Goal: Task Accomplishment & Management: Use online tool/utility

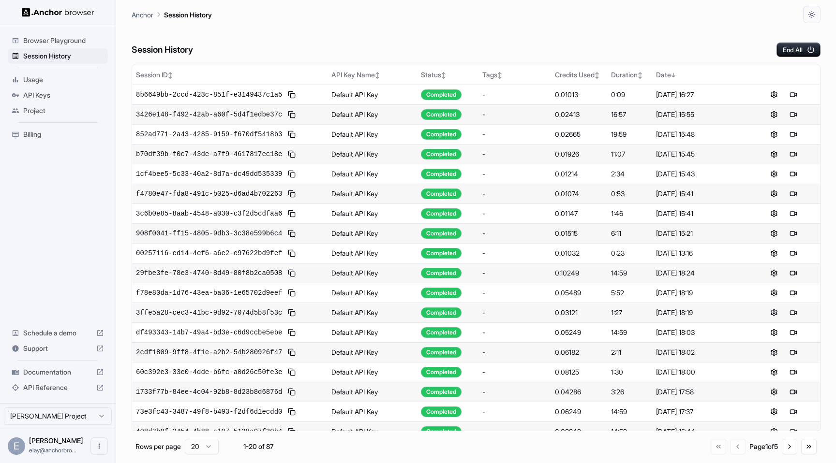
click at [53, 38] on span "Browser Playground" at bounding box center [63, 41] width 81 height 10
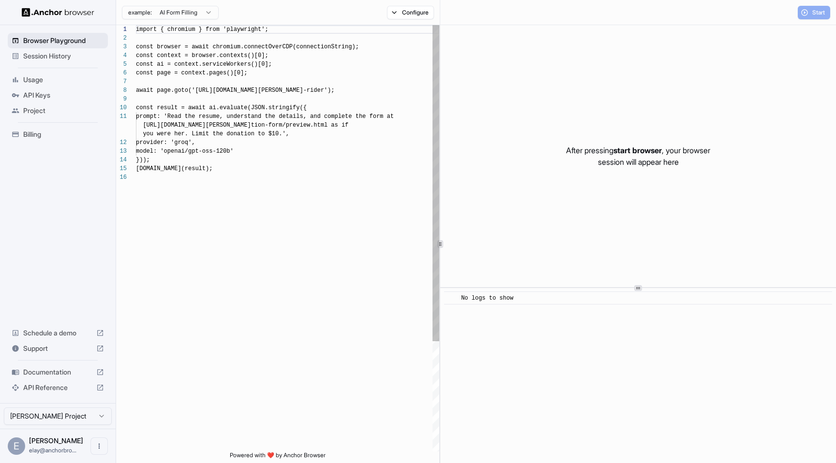
scroll to position [87, 0]
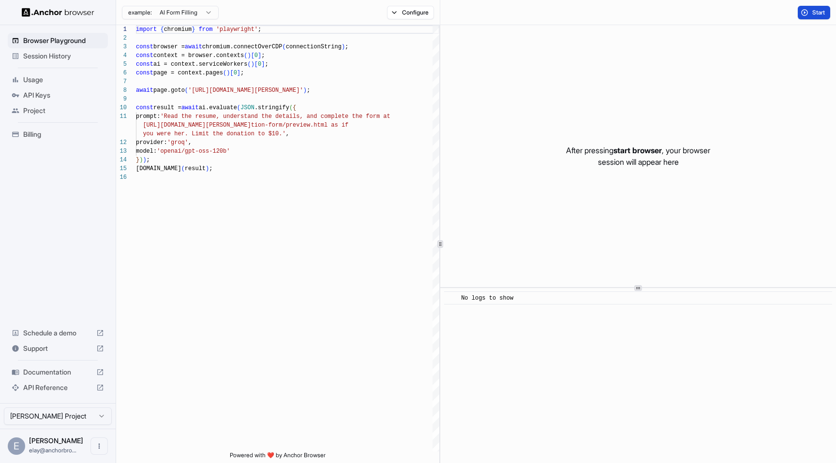
click at [809, 14] on button "Start" at bounding box center [813, 13] width 32 height 14
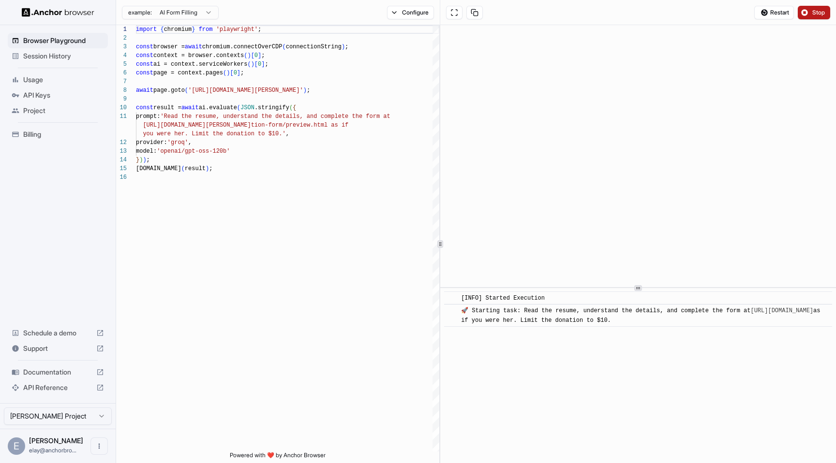
click at [812, 12] on span "Stop" at bounding box center [819, 13] width 14 height 8
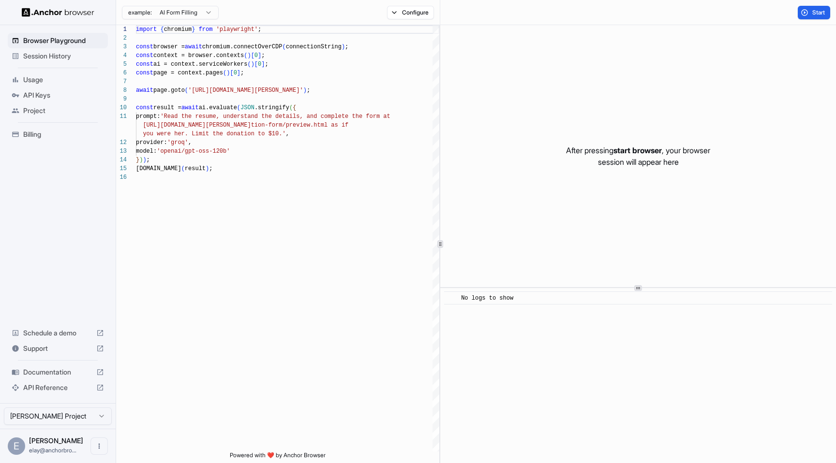
click at [76, 52] on span "Session History" at bounding box center [63, 56] width 81 height 10
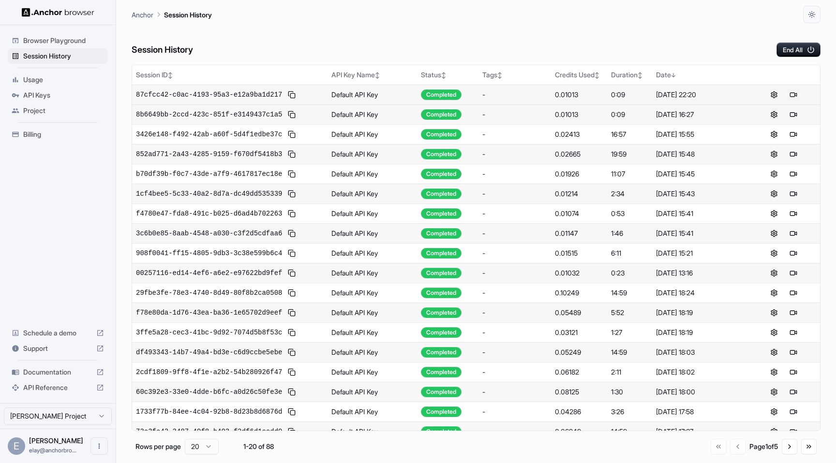
click at [787, 94] on button at bounding box center [793, 95] width 12 height 12
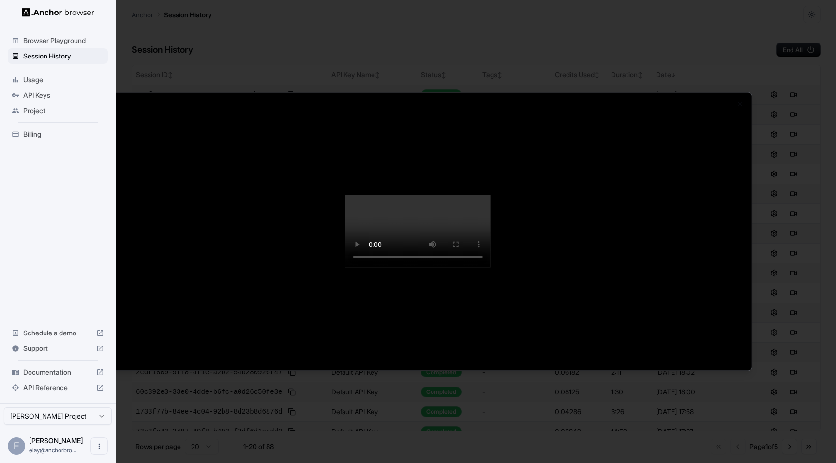
click at [656, 9] on div at bounding box center [418, 231] width 836 height 463
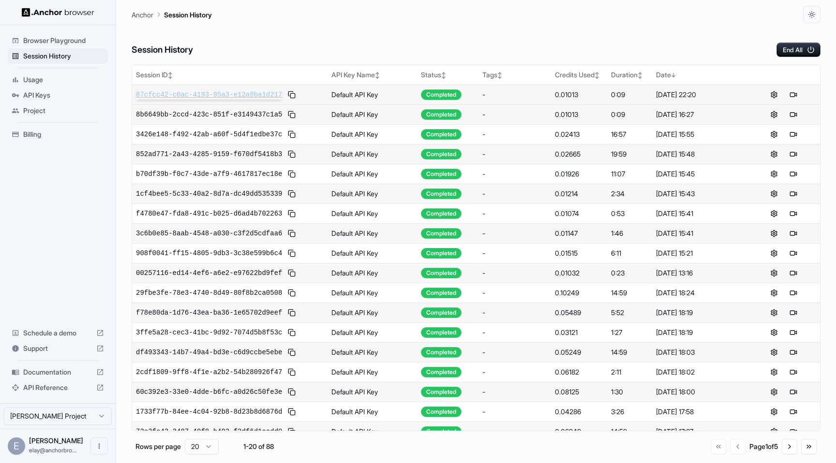
click at [251, 92] on span "87cfcc42-c0ac-4193-95a3-e12a9ba1d217" at bounding box center [209, 95] width 146 height 10
click at [192, 95] on span "87cfcc42-c0ac-4193-95a3-e12a9ba1d217" at bounding box center [209, 95] width 146 height 10
click at [50, 38] on span "Browser Playground" at bounding box center [63, 41] width 81 height 10
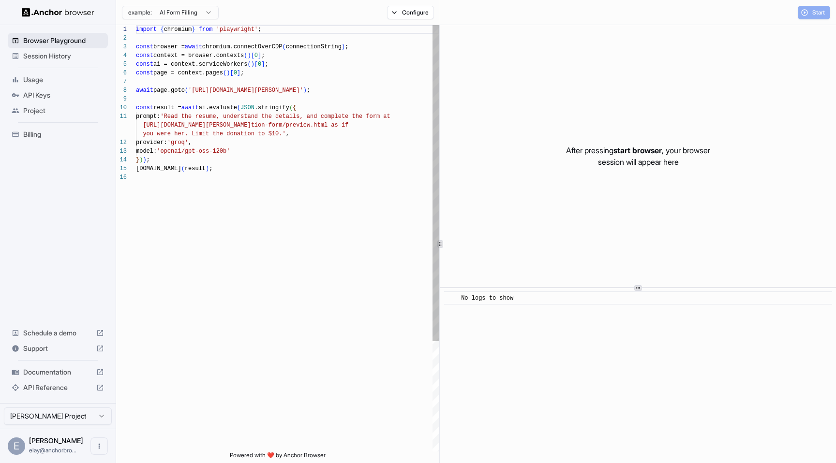
scroll to position [87, 0]
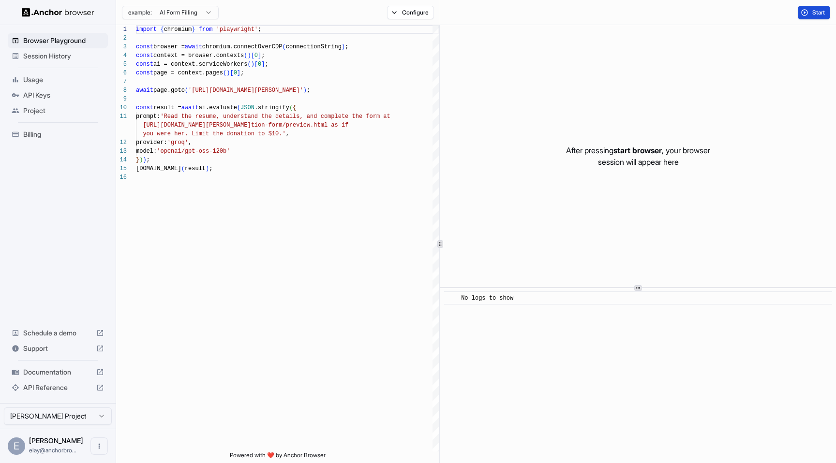
click at [812, 15] on span "Start" at bounding box center [819, 13] width 14 height 8
click at [45, 53] on span "Session History" at bounding box center [63, 56] width 81 height 10
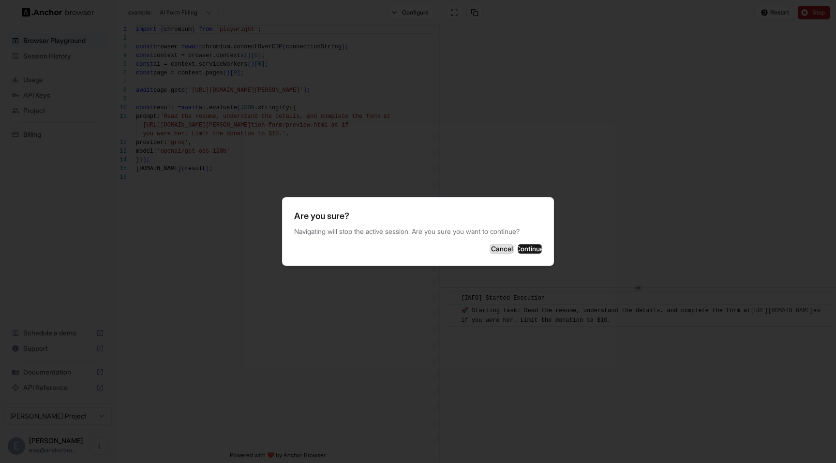
click at [489, 247] on button "Cancel" at bounding box center [501, 249] width 24 height 10
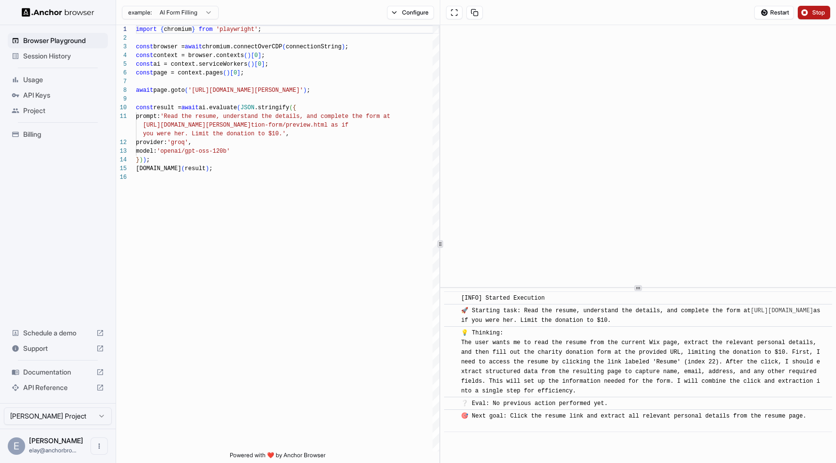
click at [16, 75] on div "Usage" at bounding box center [58, 79] width 100 height 15
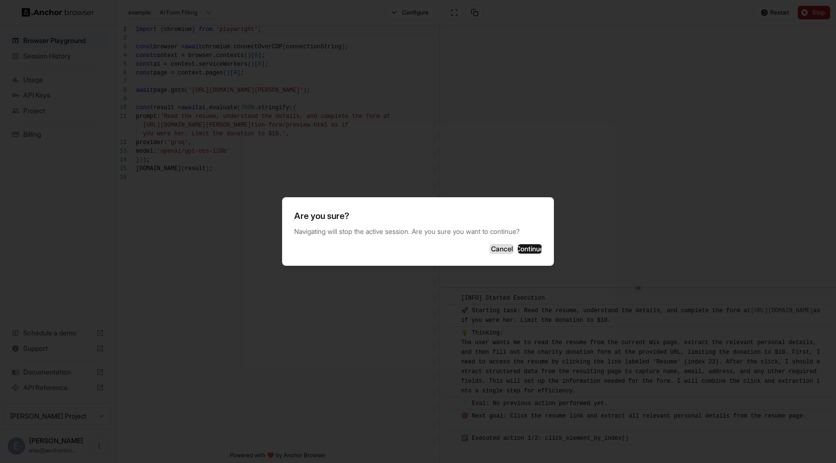
click at [489, 254] on button "Cancel" at bounding box center [501, 249] width 24 height 10
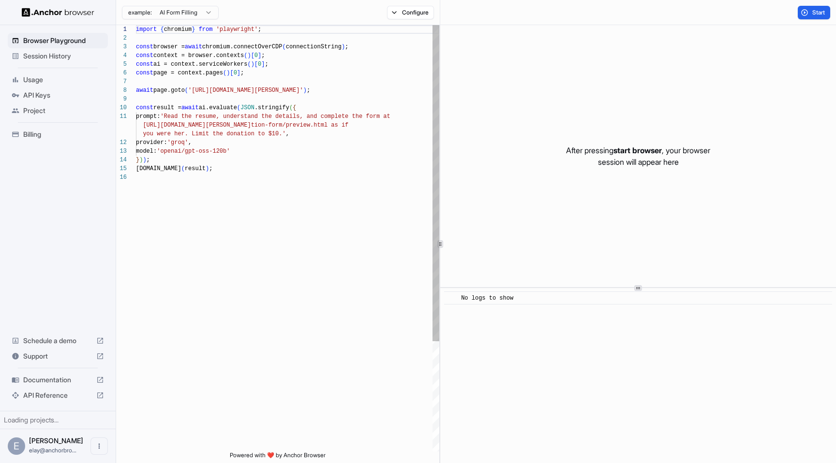
scroll to position [87, 0]
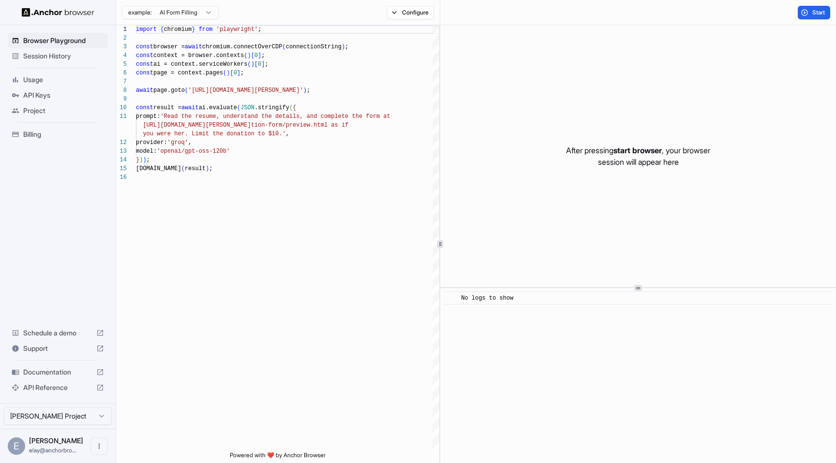
click at [72, 57] on span "Session History" at bounding box center [63, 56] width 81 height 10
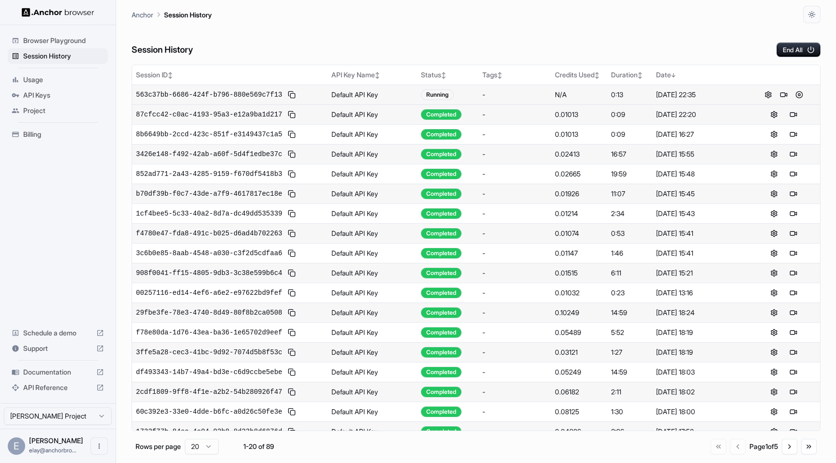
click at [271, 89] on div "563c37bb-6686-424f-b796-880e569c7f13" at bounding box center [230, 95] width 188 height 12
copy div "563c37bb-6686-424f-b796-880e569c7f13"
click at [258, 118] on span "87cfcc42-c0ac-4193-95a3-e12a9ba1d217" at bounding box center [209, 115] width 146 height 10
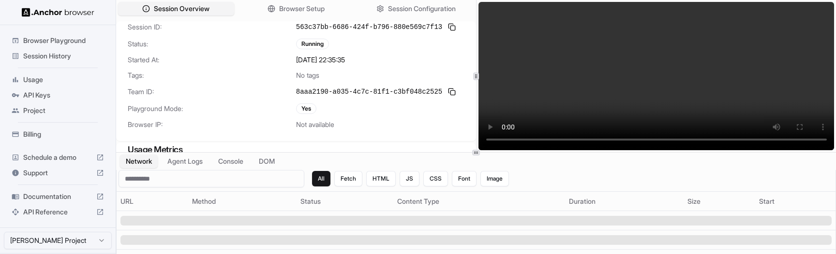
click at [369, 102] on div "Session ID: 563c37bb-6686-424f-b796-880e569c7f13 Status: Running Started At: 9/…" at bounding box center [296, 81] width 360 height 120
click at [146, 44] on span "Status:" at bounding box center [212, 44] width 168 height 10
copy span "Status:"
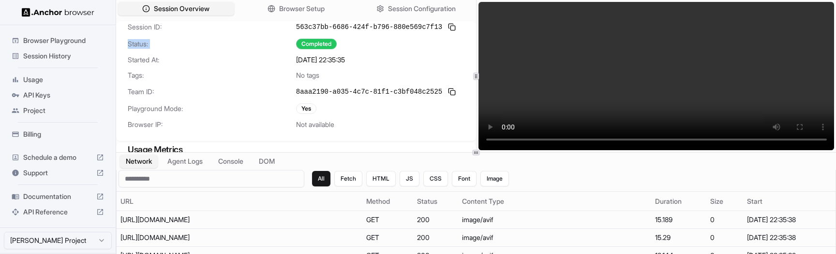
click at [72, 38] on span "Browser Playground" at bounding box center [63, 41] width 81 height 10
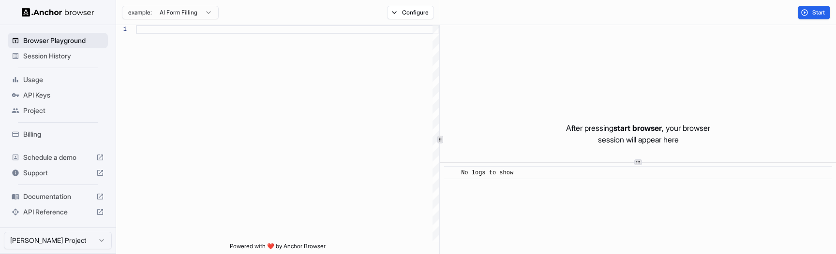
scroll to position [87, 0]
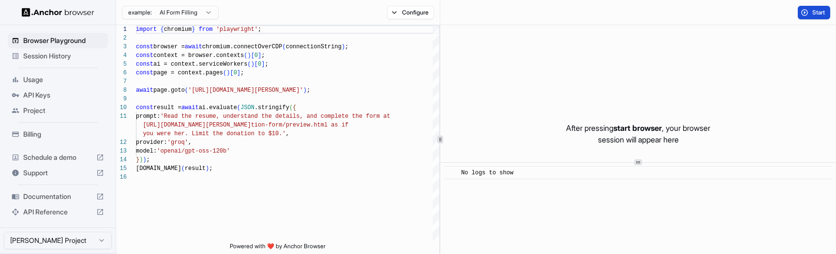
click at [803, 12] on button "Start" at bounding box center [813, 13] width 32 height 14
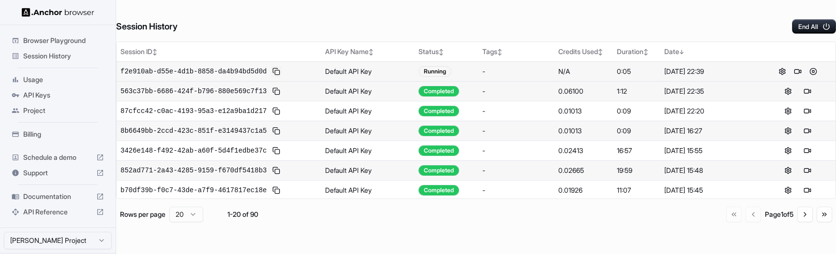
click at [280, 71] on button at bounding box center [276, 72] width 12 height 12
click at [244, 89] on span "563c37bb-6686-424f-b796-880e569c7f13" at bounding box center [193, 92] width 146 height 10
